Goal: Task Accomplishment & Management: Use online tool/utility

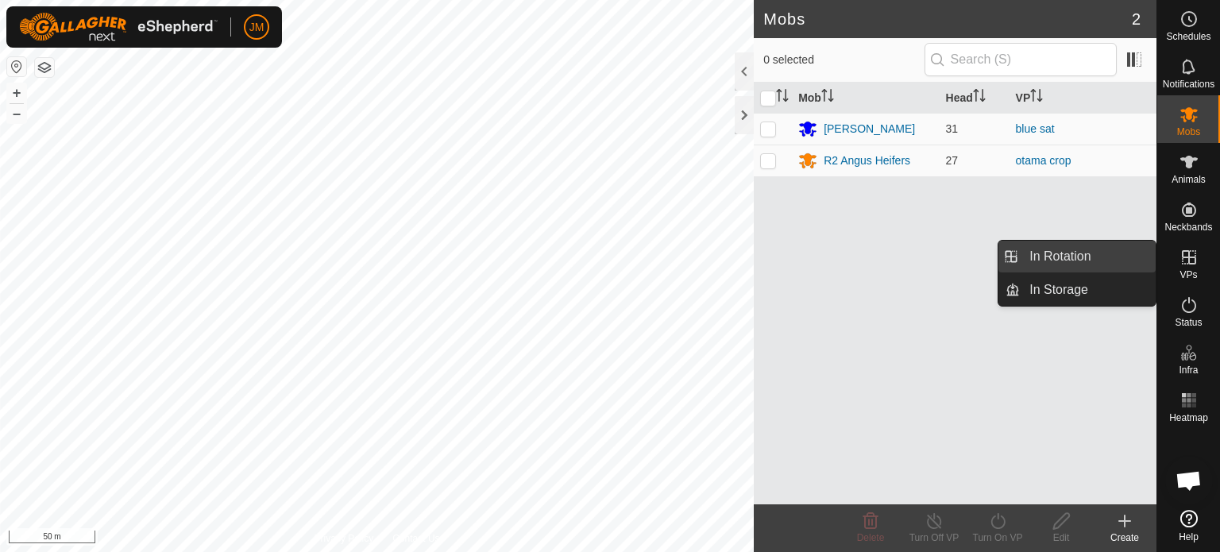
drag, startPoint x: 1090, startPoint y: 253, endPoint x: 1077, endPoint y: 251, distance: 13.6
click at [1077, 251] on link "In Rotation" at bounding box center [1088, 257] width 136 height 32
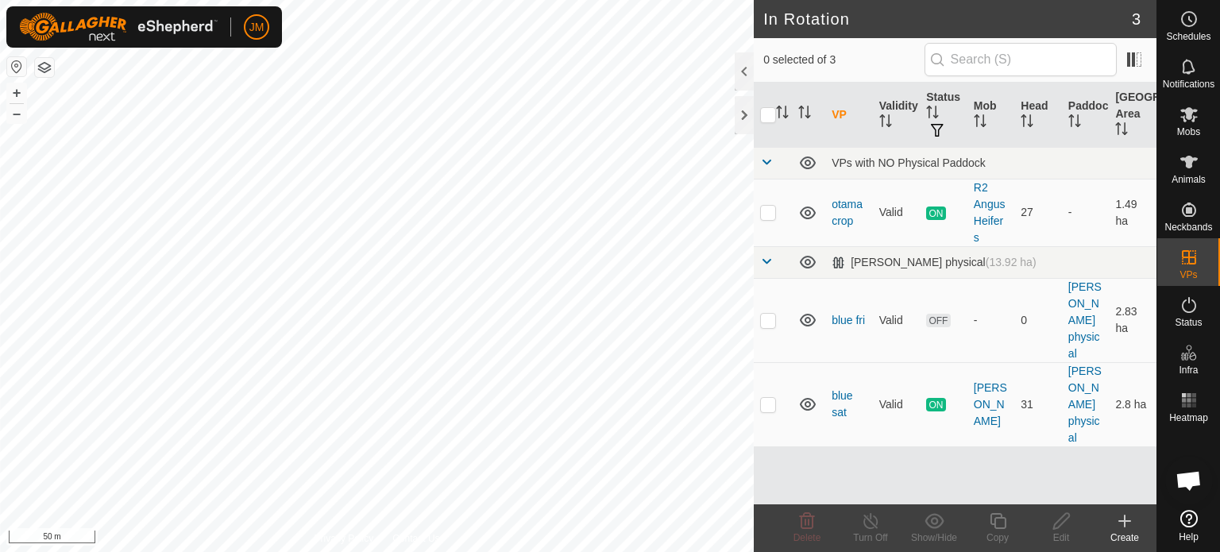
click at [1127, 523] on icon at bounding box center [1124, 520] width 19 height 19
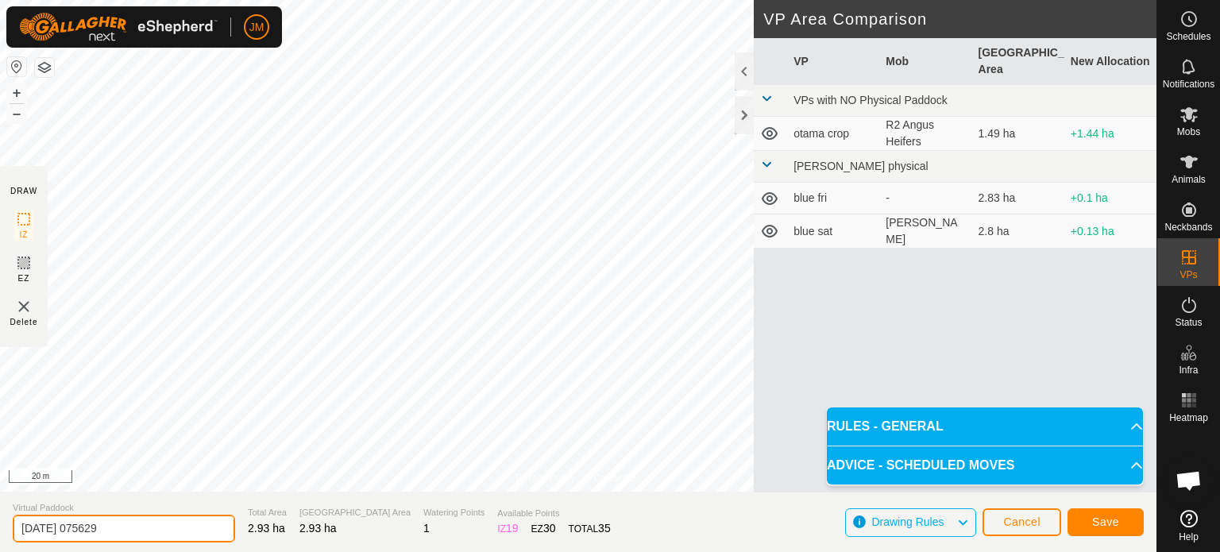
click at [123, 523] on input "[DATE] 075629" at bounding box center [124, 529] width 222 height 28
type input "2"
click at [54, 524] on input "sundayblue" at bounding box center [124, 529] width 222 height 28
type input "[DATE] blue"
click at [1102, 519] on span "Save" at bounding box center [1105, 521] width 27 height 13
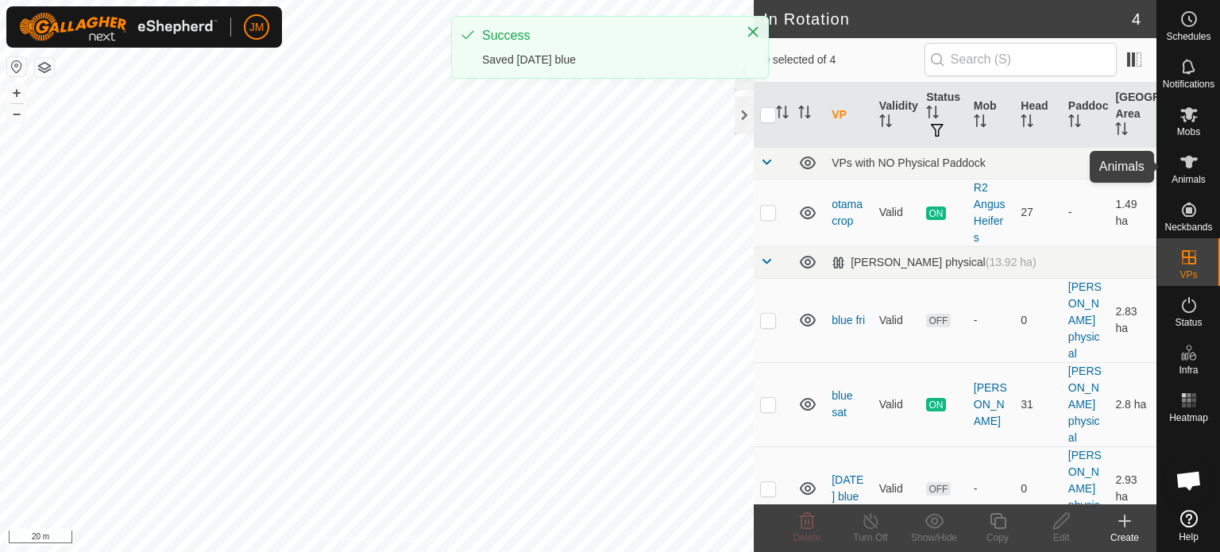
click at [1186, 160] on icon at bounding box center [1188, 162] width 17 height 13
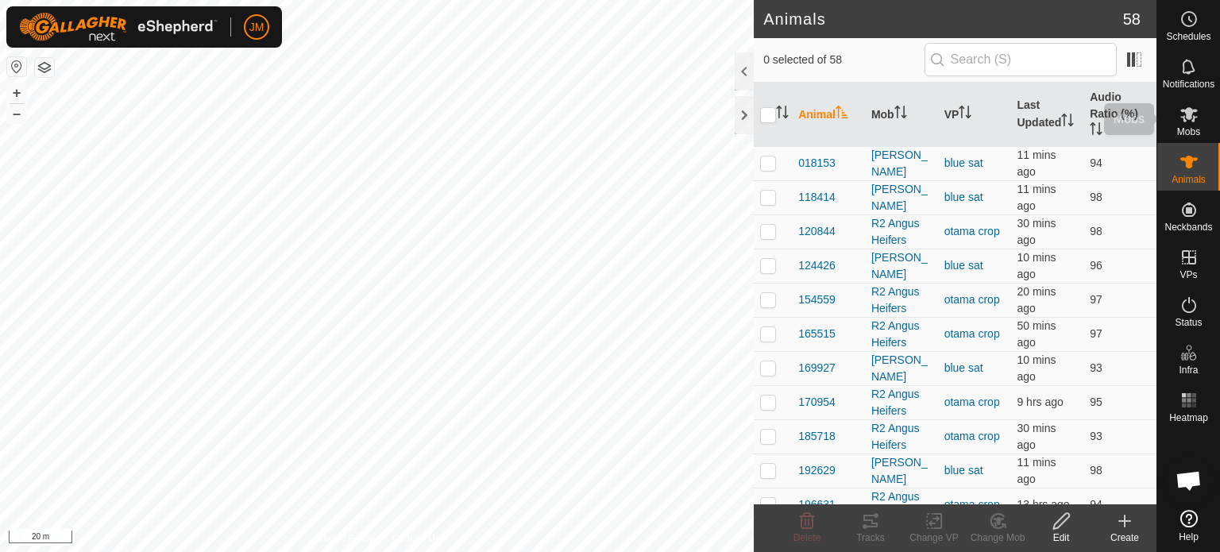
click at [1195, 123] on icon at bounding box center [1188, 114] width 19 height 19
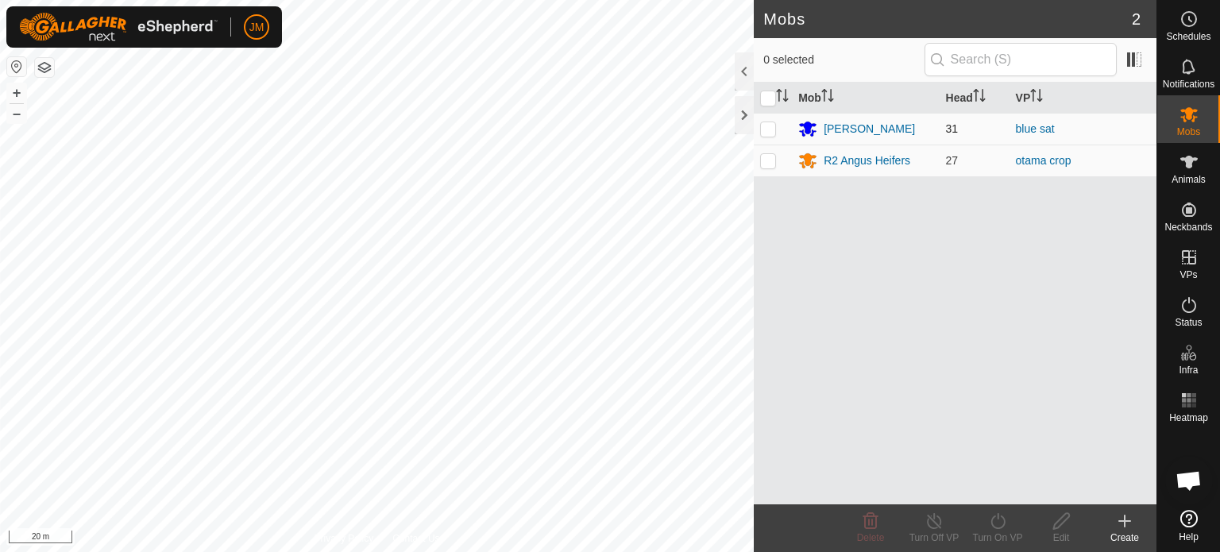
drag, startPoint x: 766, startPoint y: 129, endPoint x: 778, endPoint y: 134, distance: 12.8
click at [766, 129] on p-checkbox at bounding box center [768, 128] width 16 height 13
checkbox input "true"
click at [1008, 520] on turn-on-svg-icon at bounding box center [998, 520] width 64 height 19
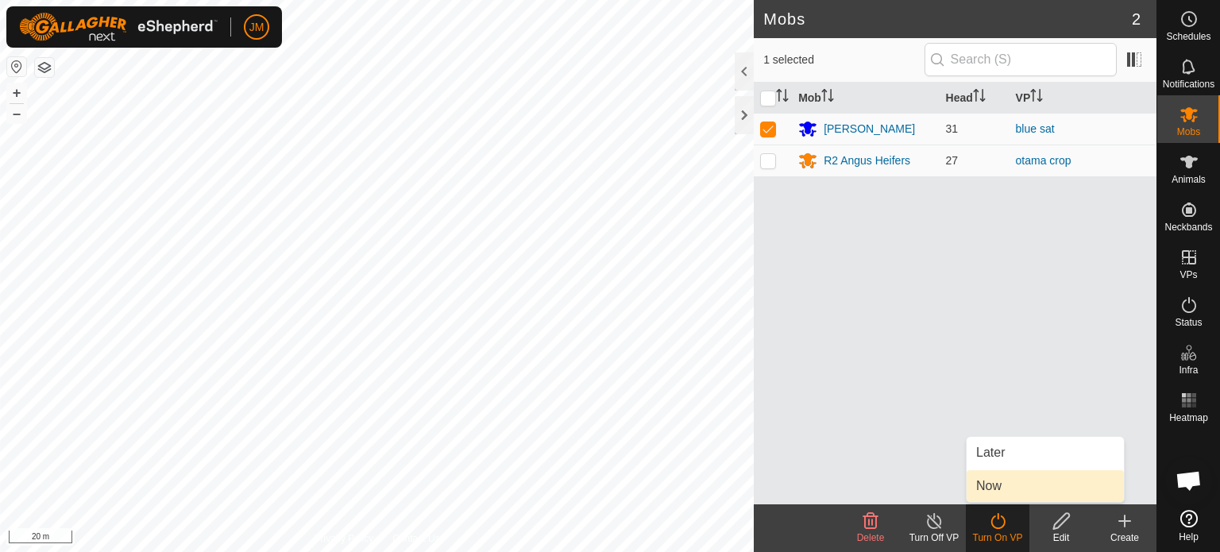
click at [1000, 484] on link "Now" at bounding box center [1044, 486] width 157 height 32
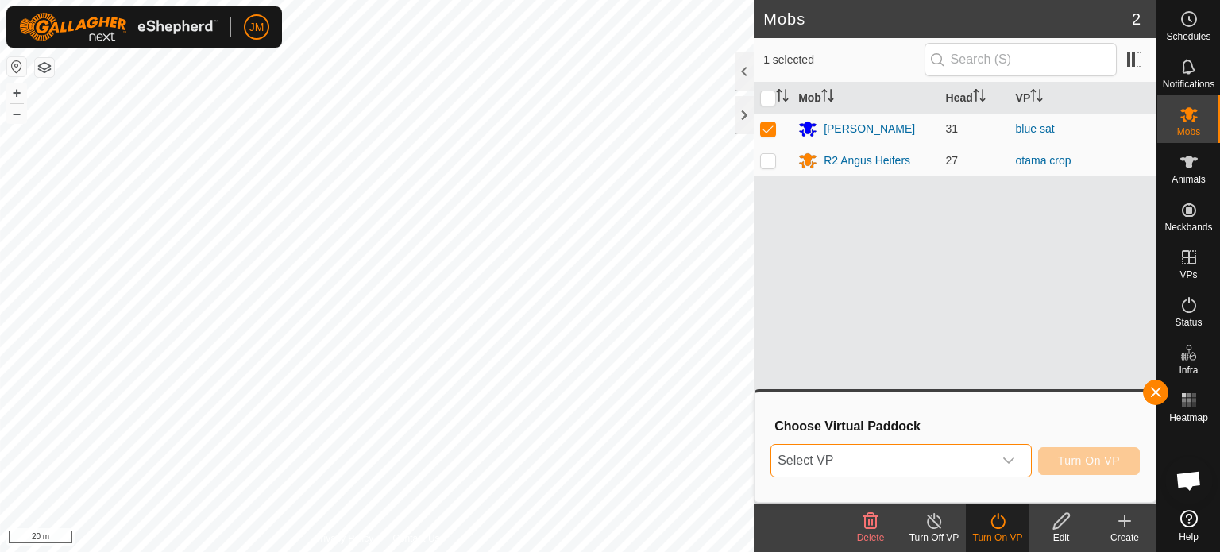
click at [963, 456] on span "Select VP" at bounding box center [882, 461] width 222 height 32
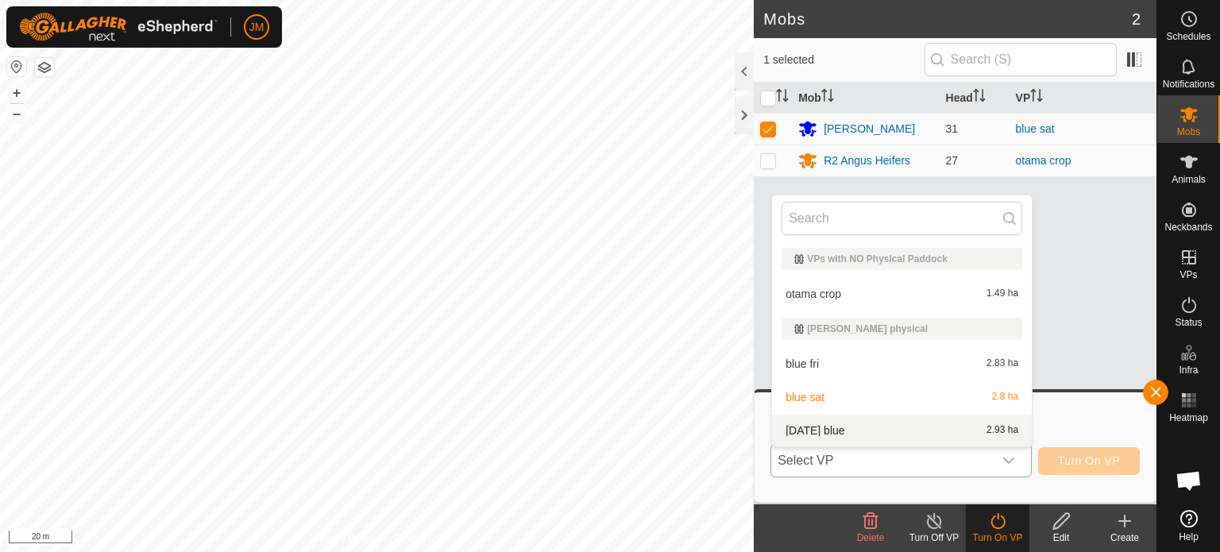
click at [953, 430] on li "[DATE] blue 2.93 ha" at bounding box center [902, 430] width 260 height 32
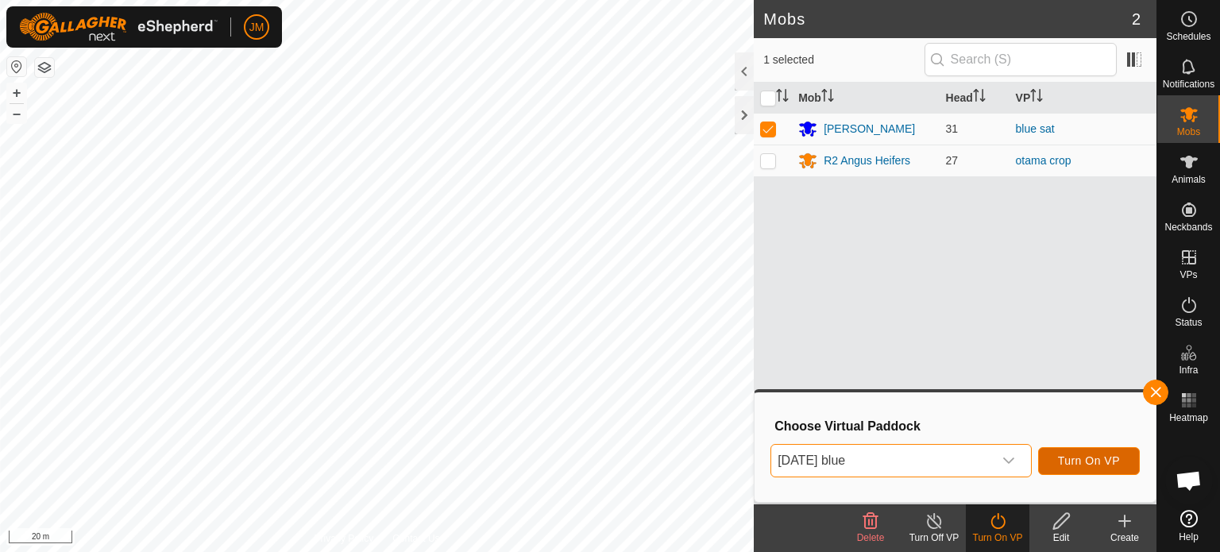
click at [1069, 463] on span "Turn On VP" at bounding box center [1089, 460] width 62 height 13
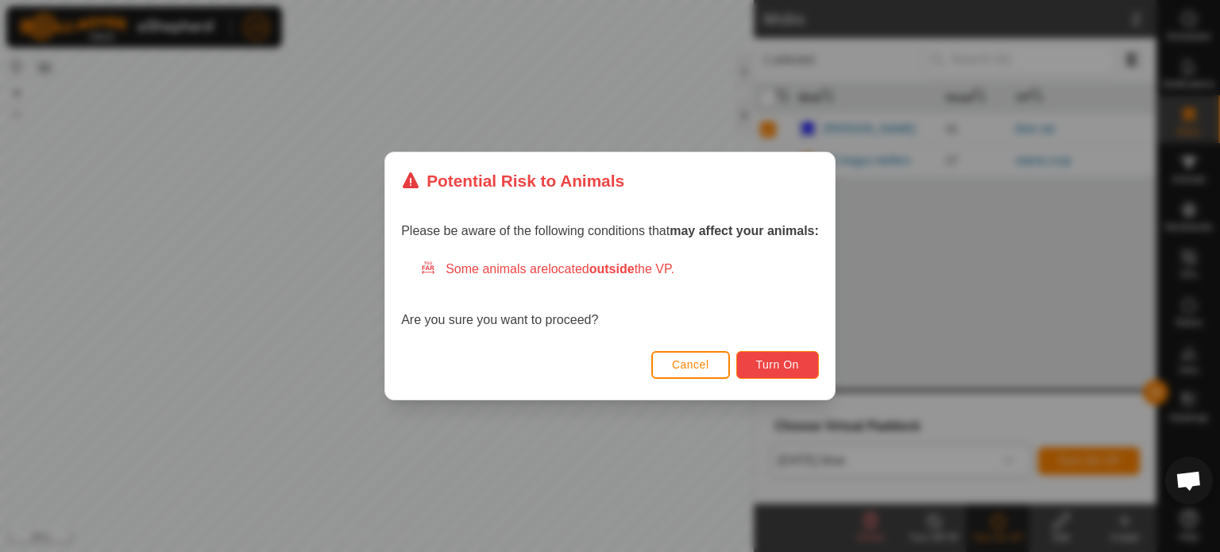
click at [807, 361] on button "Turn On" at bounding box center [777, 365] width 83 height 28
